Goal: Information Seeking & Learning: Find specific fact

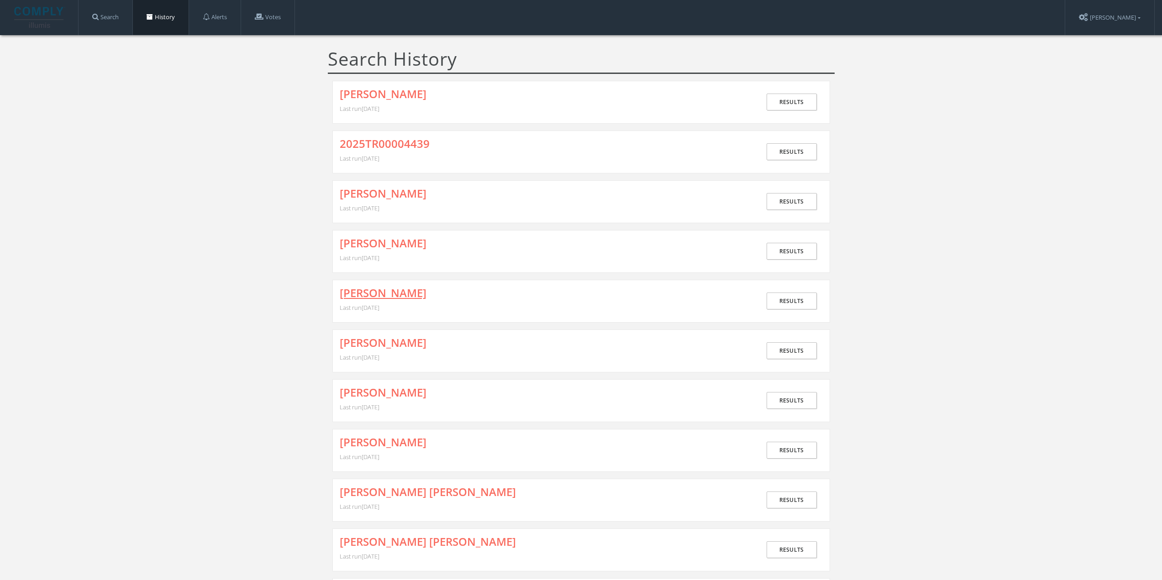
click at [372, 291] on link "[PERSON_NAME]" at bounding box center [383, 293] width 87 height 12
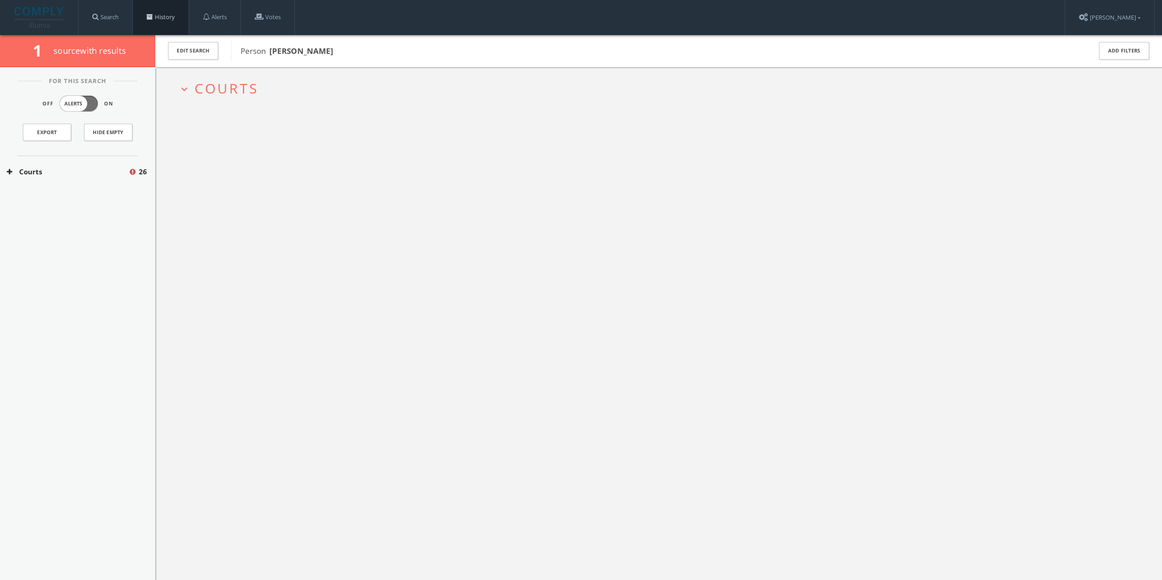
click at [173, 10] on link "History" at bounding box center [161, 17] width 56 height 35
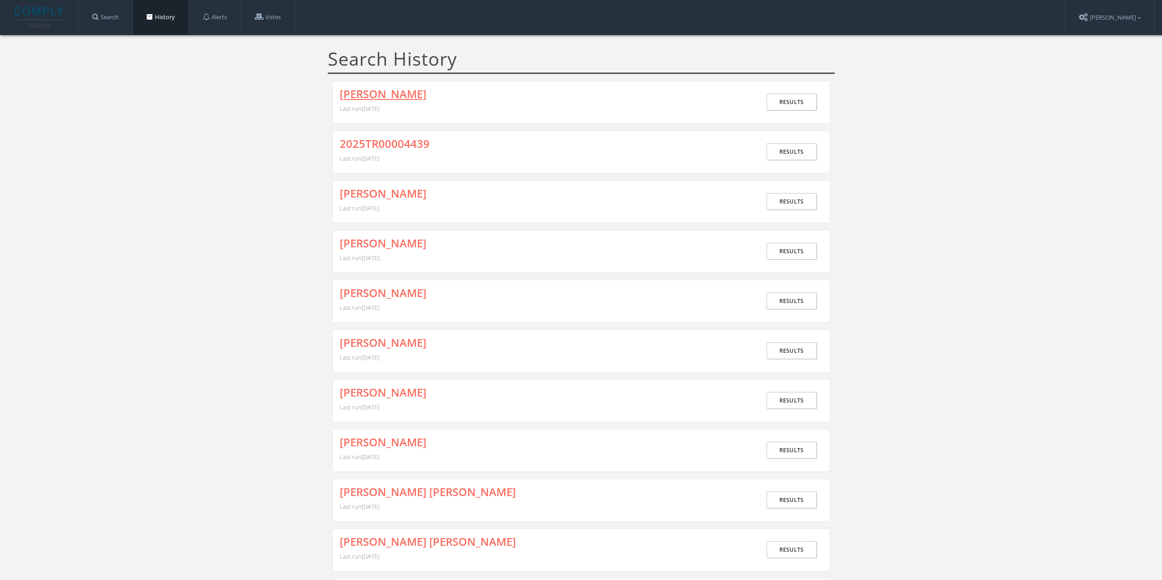
click at [376, 97] on link "[PERSON_NAME]" at bounding box center [383, 94] width 87 height 12
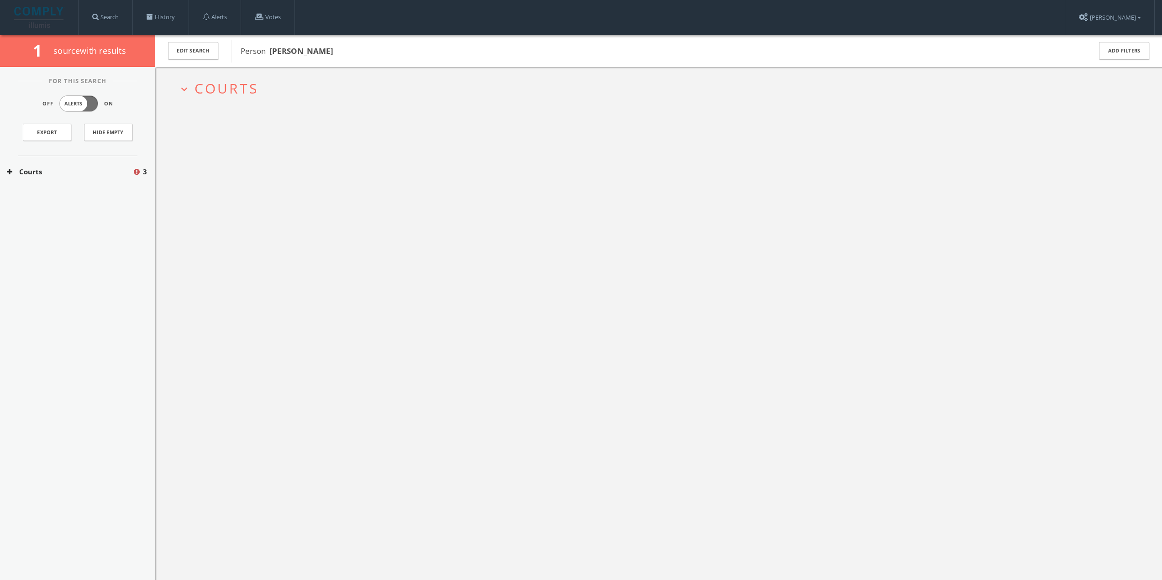
click at [235, 95] on span "Courts" at bounding box center [226, 88] width 64 height 19
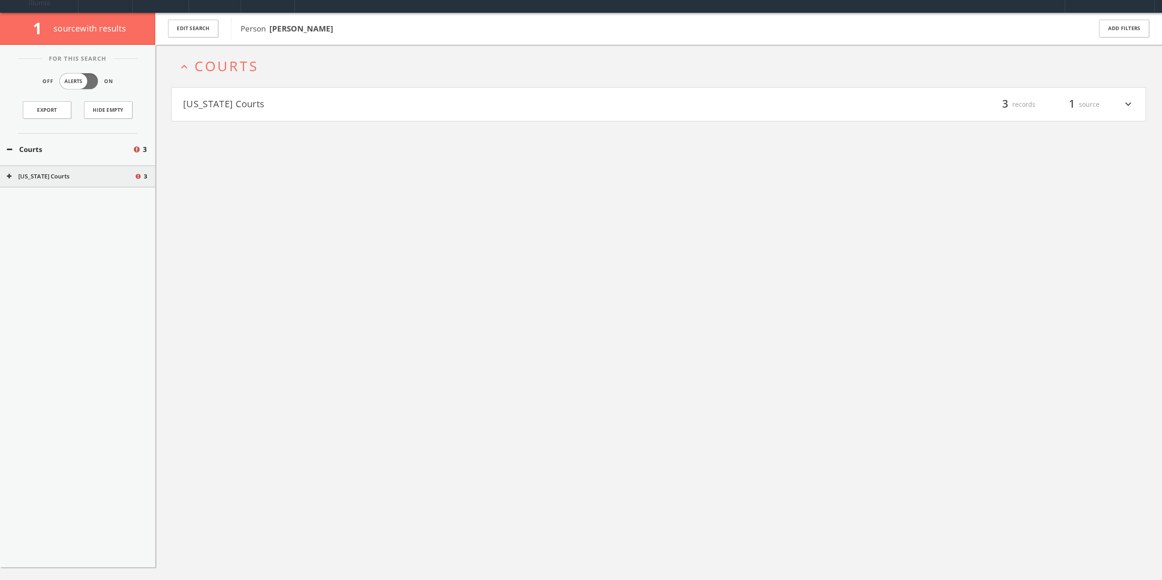
click at [248, 104] on button "[US_STATE] Courts" at bounding box center [421, 105] width 476 height 16
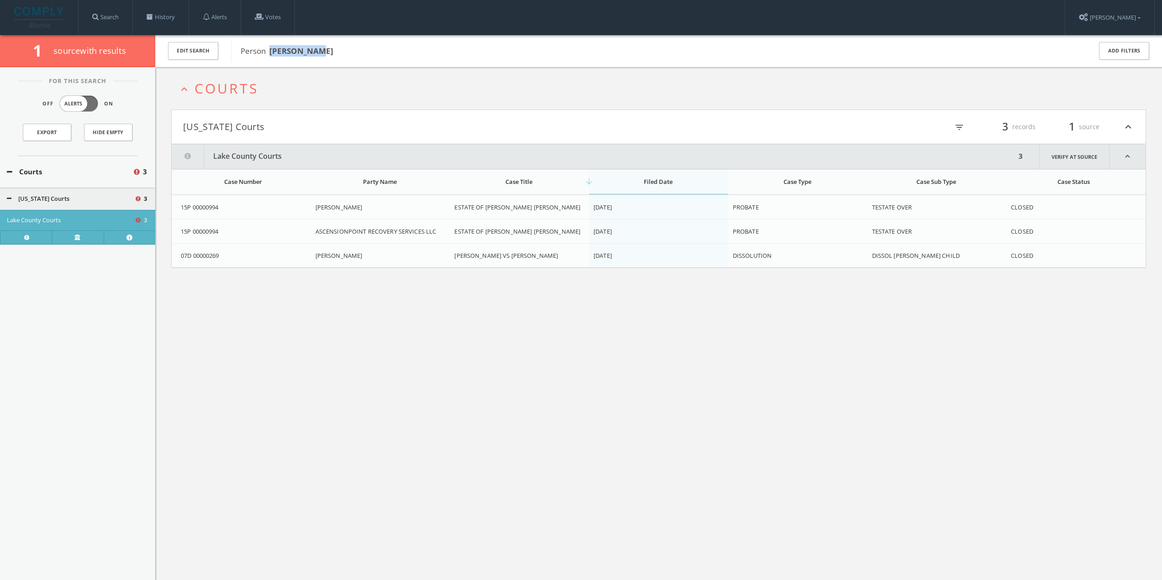
drag, startPoint x: 348, startPoint y: 50, endPoint x: 270, endPoint y: 49, distance: 78.5
click at [270, 49] on span "Person [PERSON_NAME]" at bounding box center [660, 51] width 838 height 12
copy b "[PERSON_NAME]"
click at [614, 328] on div "expand_less Courts [US_STATE] Courts filter_list 3 records 1 source expand_less…" at bounding box center [658, 357] width 1006 height 580
